Goal: Task Accomplishment & Management: Use online tool/utility

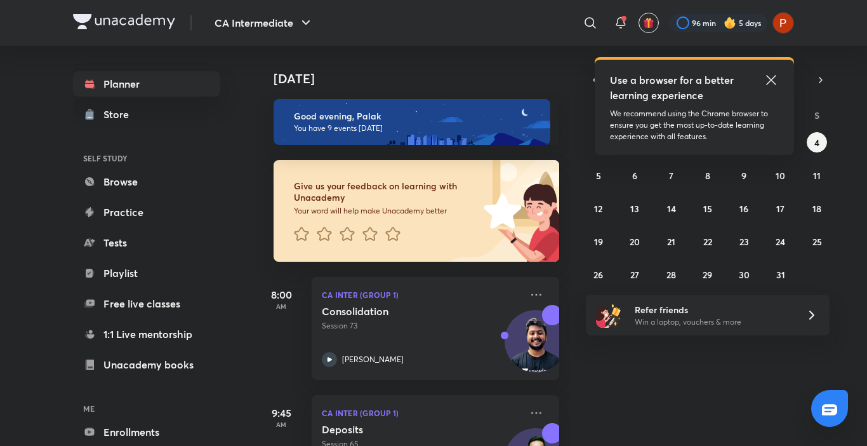
click at [771, 81] on icon at bounding box center [771, 80] width 10 height 10
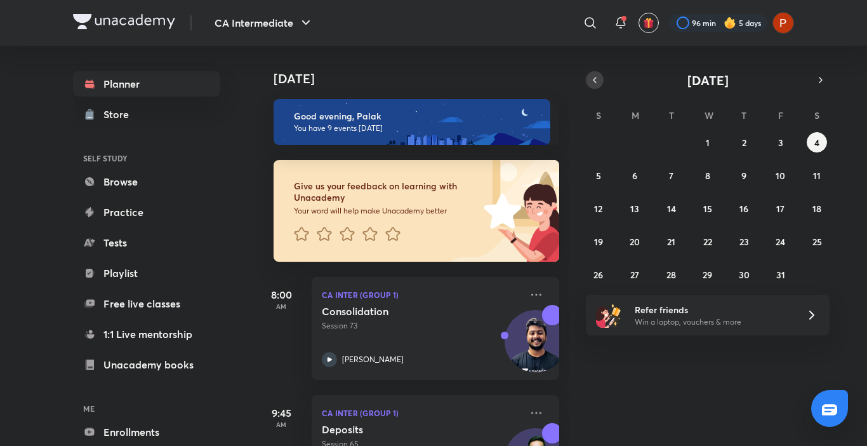
click at [590, 84] on icon "button" at bounding box center [595, 79] width 10 height 11
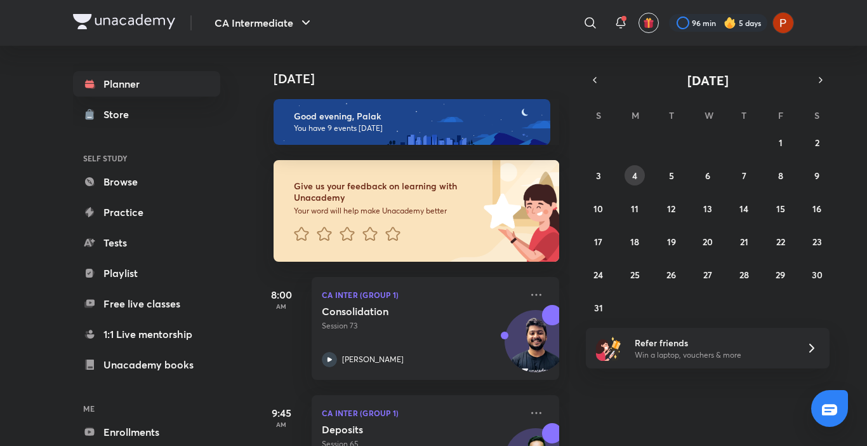
click at [633, 175] on abbr "4" at bounding box center [634, 176] width 5 height 12
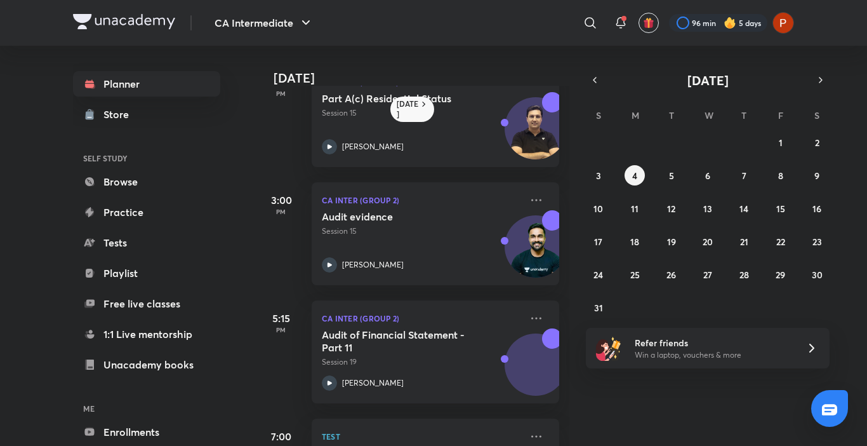
scroll to position [656, 0]
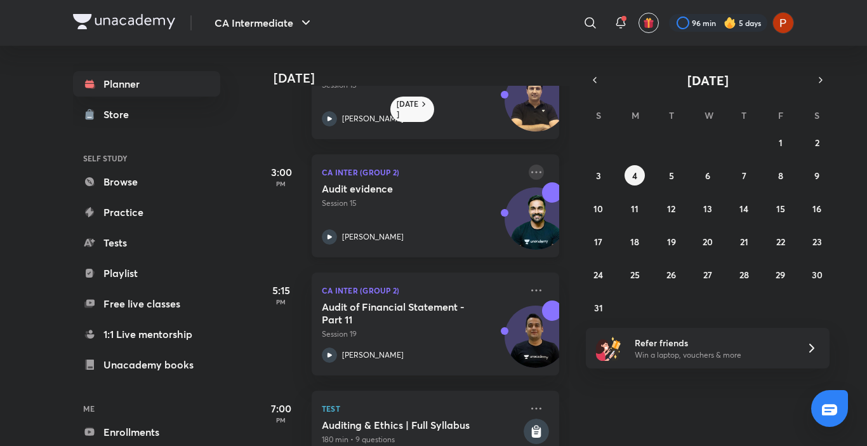
click at [529, 166] on icon at bounding box center [536, 171] width 15 height 15
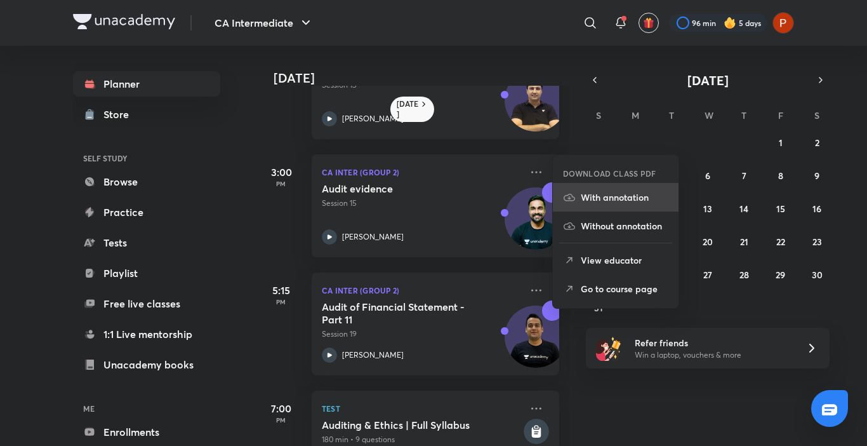
click at [607, 200] on p "With annotation" at bounding box center [625, 196] width 88 height 13
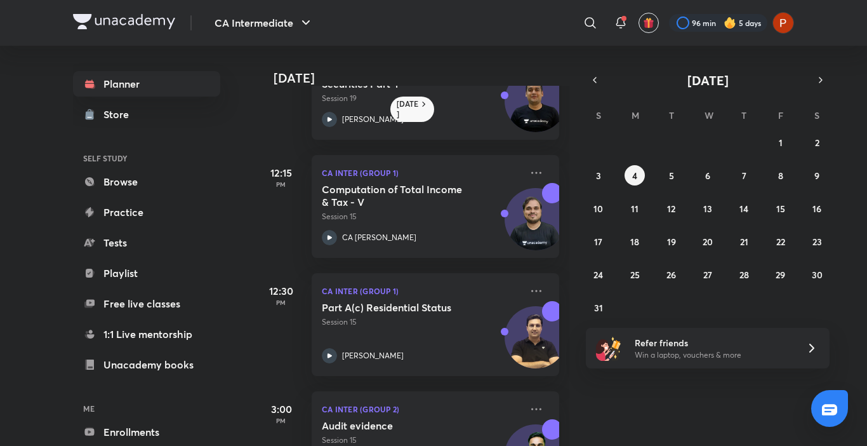
scroll to position [389, 0]
